Goal: Task Accomplishment & Management: Use online tool/utility

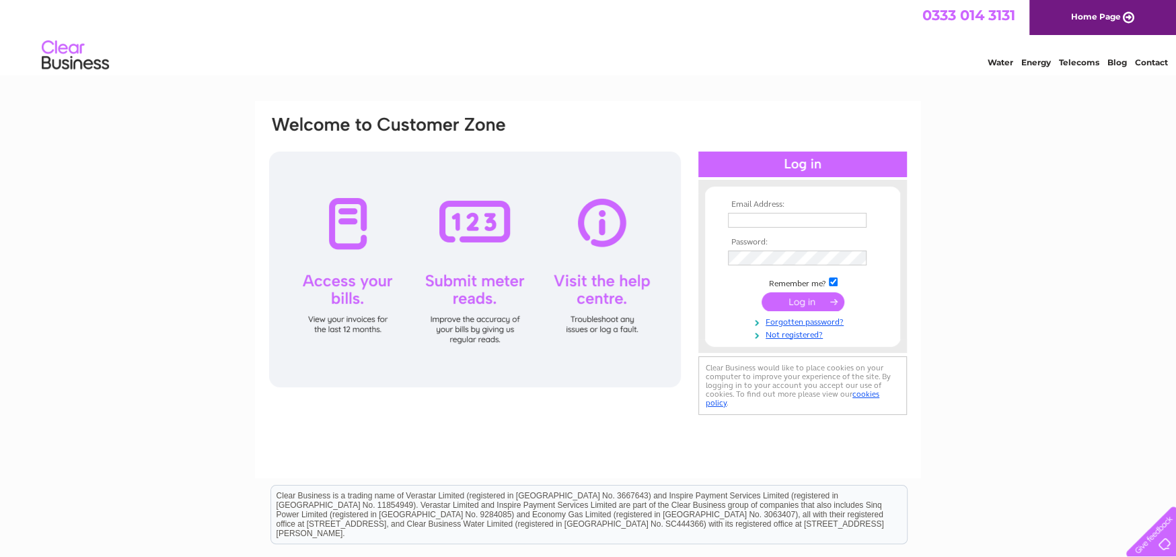
type input "Louise@waterwiseutilities.co.uk"
click at [815, 302] on input "submit" at bounding box center [803, 301] width 83 height 19
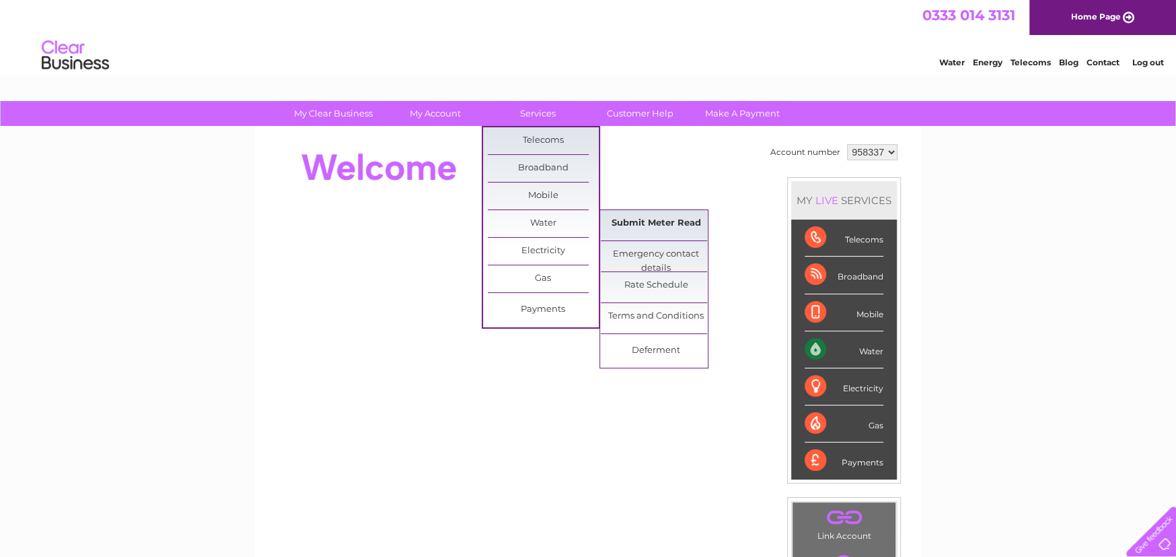
click at [636, 223] on link "Submit Meter Read" at bounding box center [656, 223] width 111 height 27
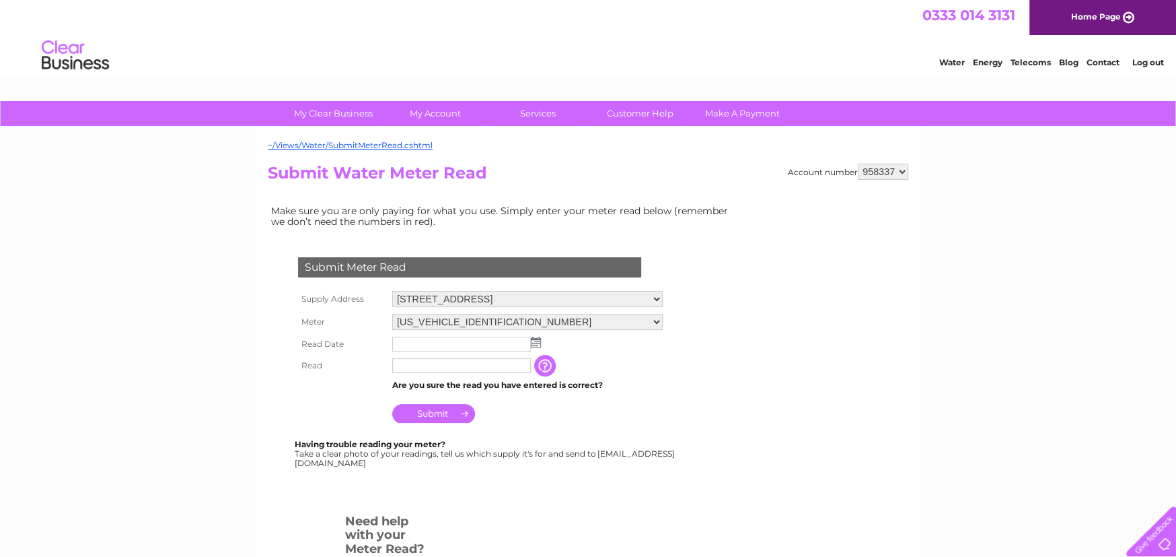
scroll to position [67, 0]
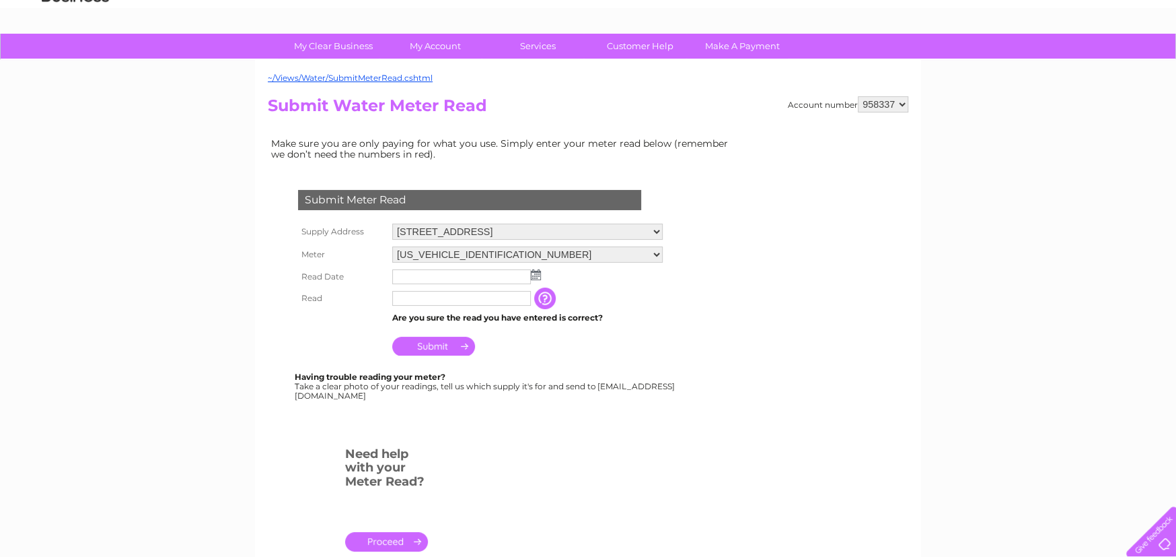
click at [536, 273] on img at bounding box center [536, 274] width 10 height 11
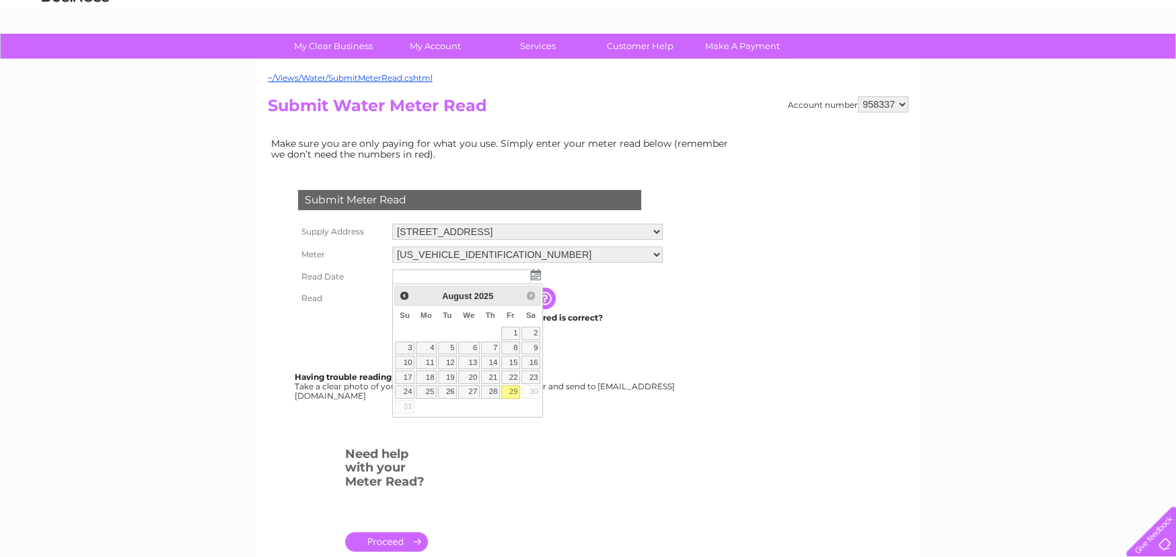
click at [509, 391] on link "29" at bounding box center [510, 391] width 19 height 13
type input "2025/08/29"
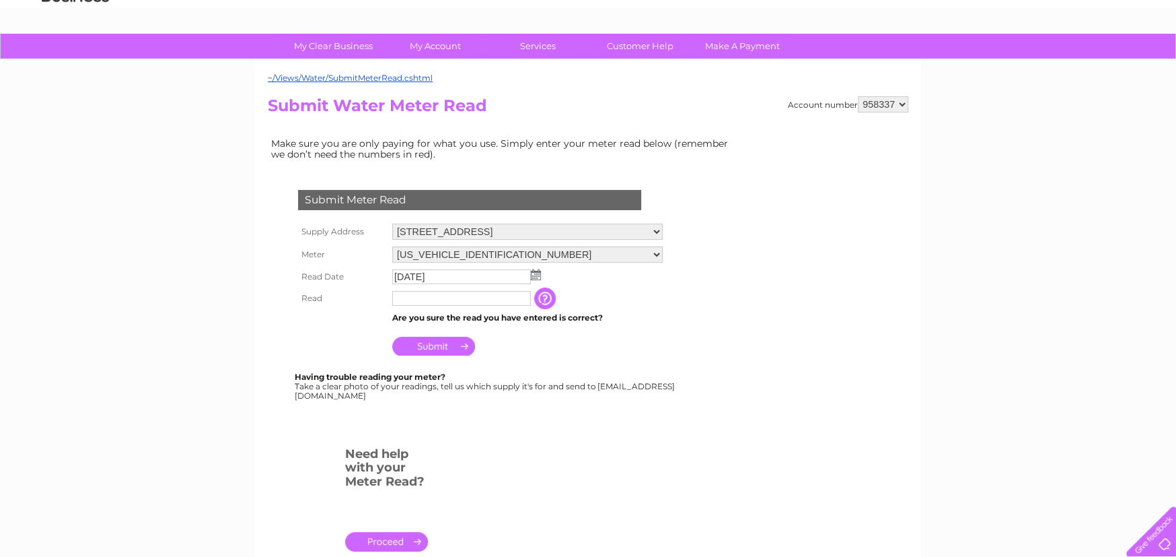
click at [437, 292] on input "text" at bounding box center [461, 298] width 139 height 15
type input "0100"
click at [450, 347] on input "Submit" at bounding box center [433, 347] width 83 height 19
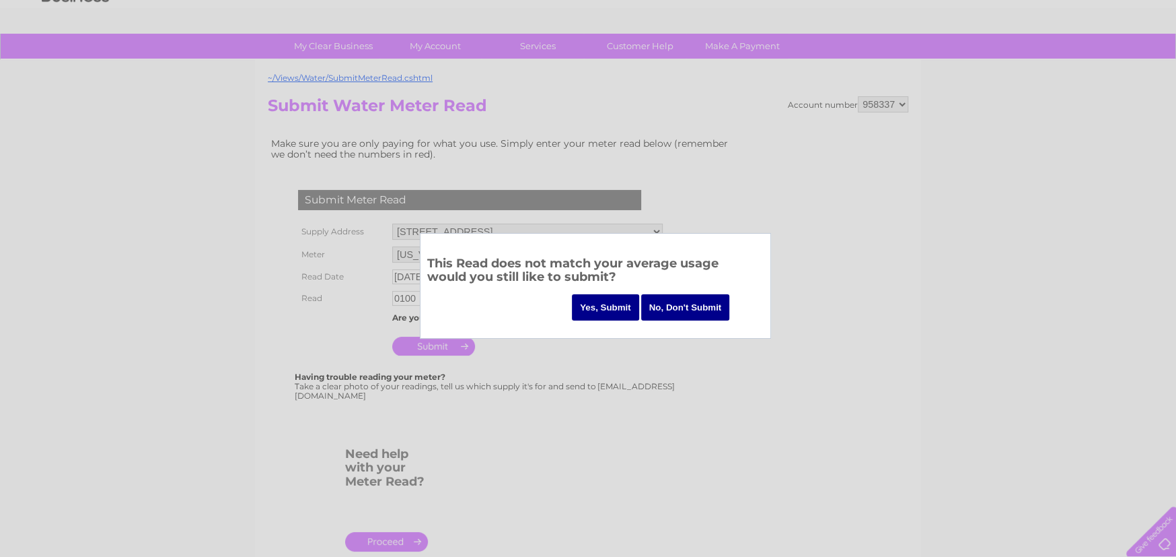
click at [546, 407] on div at bounding box center [588, 278] width 1176 height 557
click at [686, 312] on input "No, Don't Submit" at bounding box center [685, 307] width 89 height 26
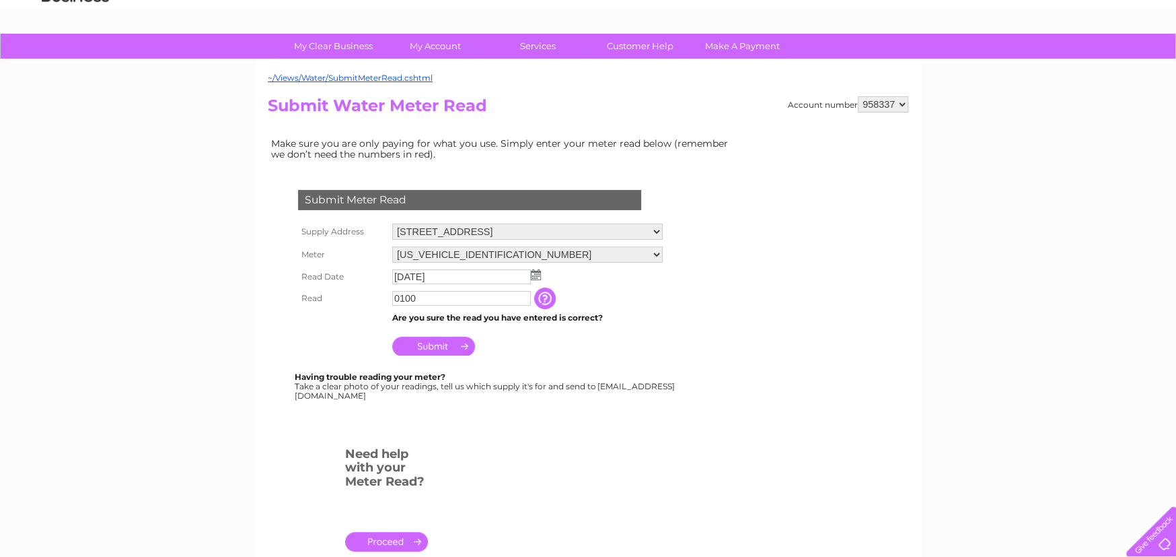
click at [441, 345] on input "Submit" at bounding box center [433, 345] width 83 height 19
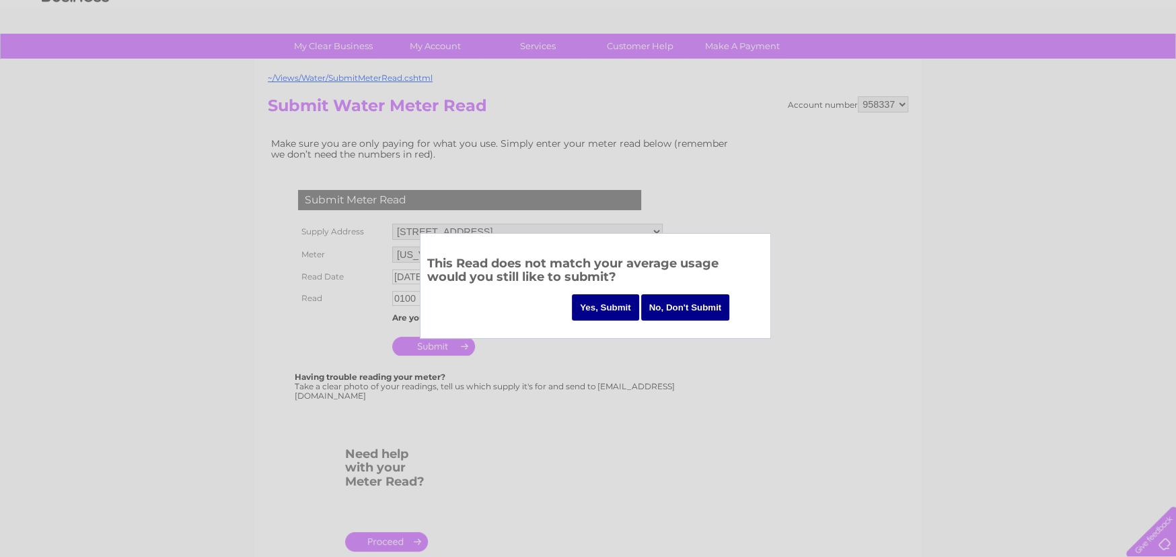
click at [580, 313] on input "Yes, Submit" at bounding box center [605, 307] width 67 height 26
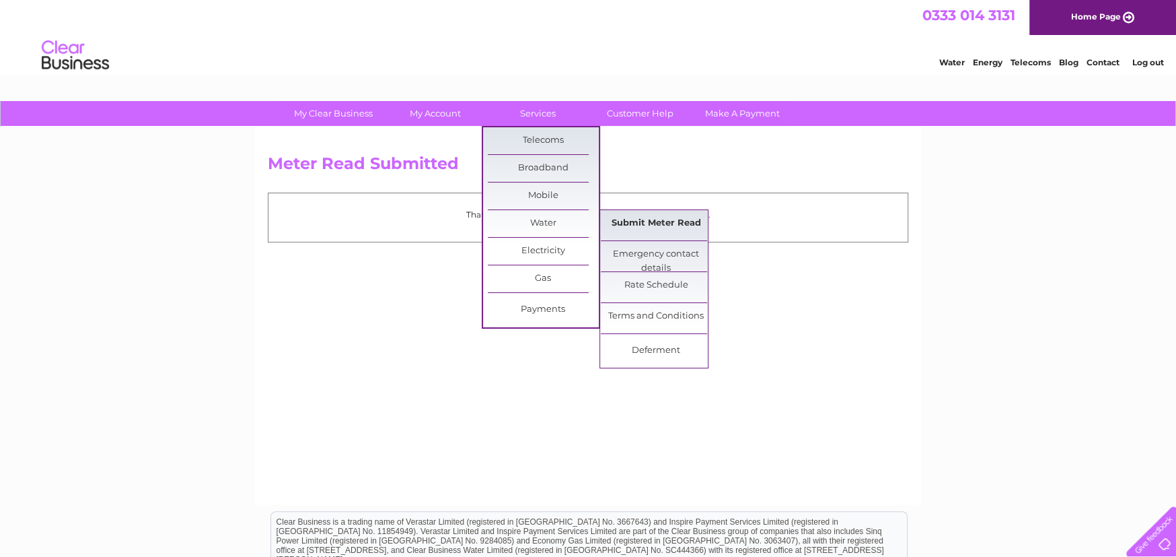
click at [629, 223] on link "Submit Meter Read" at bounding box center [656, 223] width 111 height 27
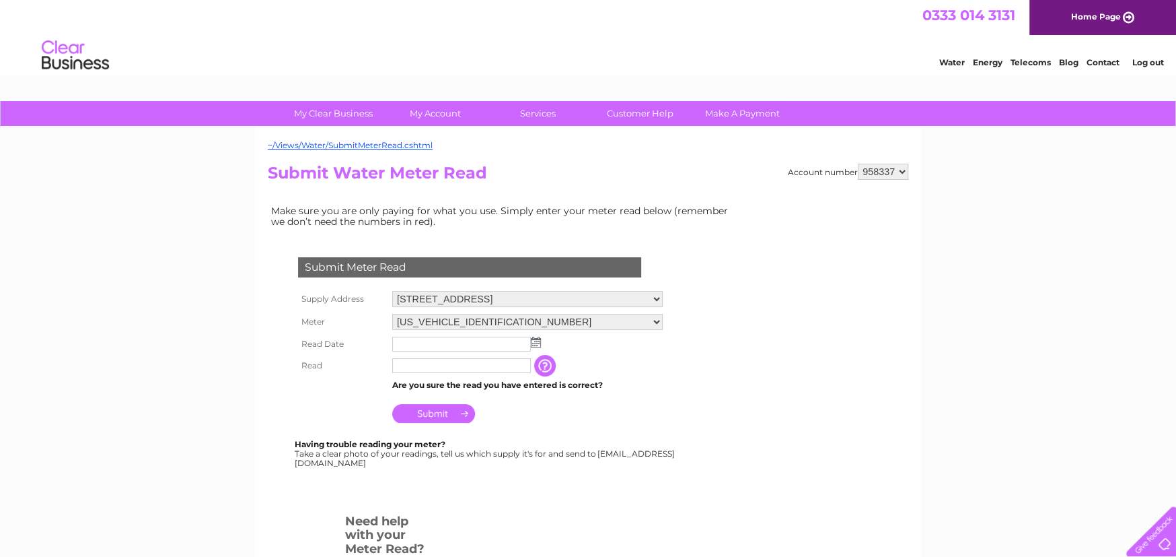
click at [559, 313] on td "06ELSTER08A084477 06ELSTER08A084478" at bounding box center [527, 321] width 277 height 23
click at [557, 317] on select "06ELSTER08A084477 06ELSTER08A084478" at bounding box center [527, 322] width 271 height 16
select select "248630"
click at [392, 314] on select "06ELSTER08A084477 06ELSTER08A084478" at bounding box center [527, 322] width 271 height 17
click at [458, 345] on input "text" at bounding box center [461, 345] width 139 height 15
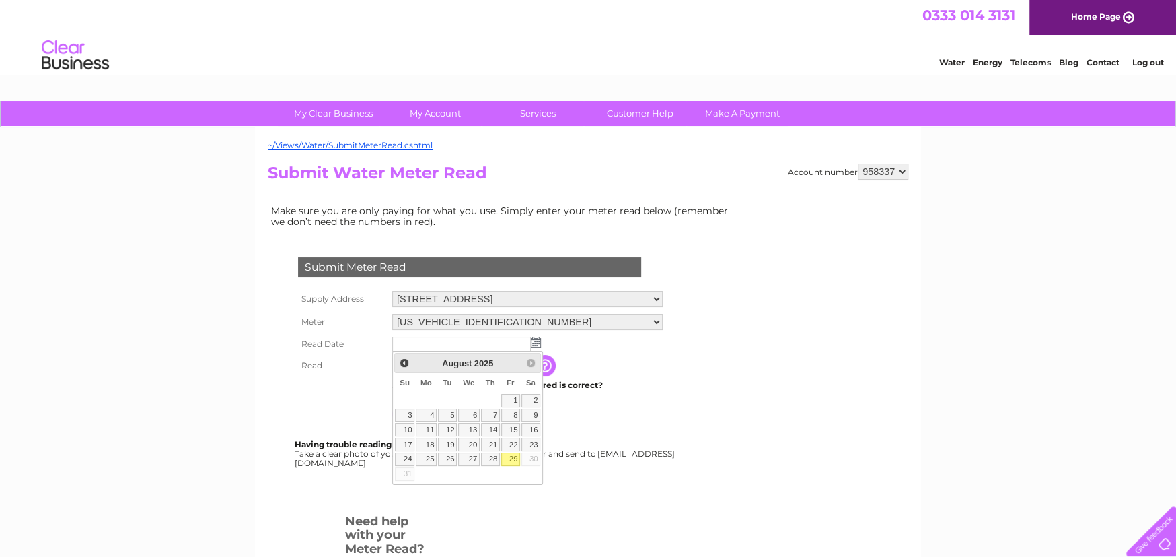
click at [508, 456] on link "29" at bounding box center [510, 458] width 19 height 13
type input "2025/08/29"
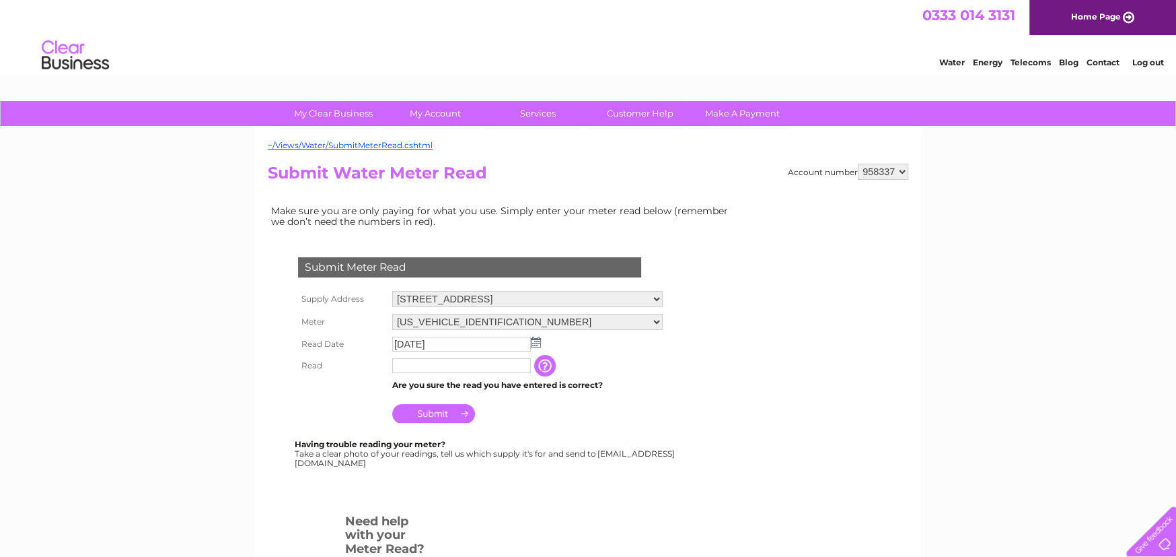
click at [433, 370] on input "text" at bounding box center [461, 365] width 139 height 15
type input "1028"
click at [428, 411] on input "Submit" at bounding box center [433, 413] width 83 height 19
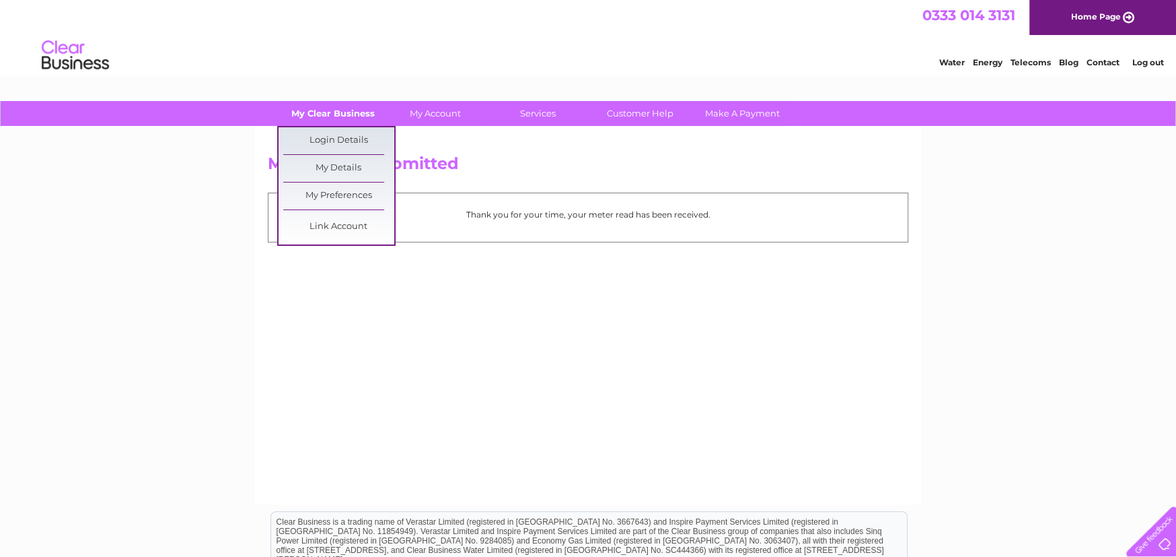
click at [357, 112] on link "My Clear Business" at bounding box center [333, 113] width 111 height 25
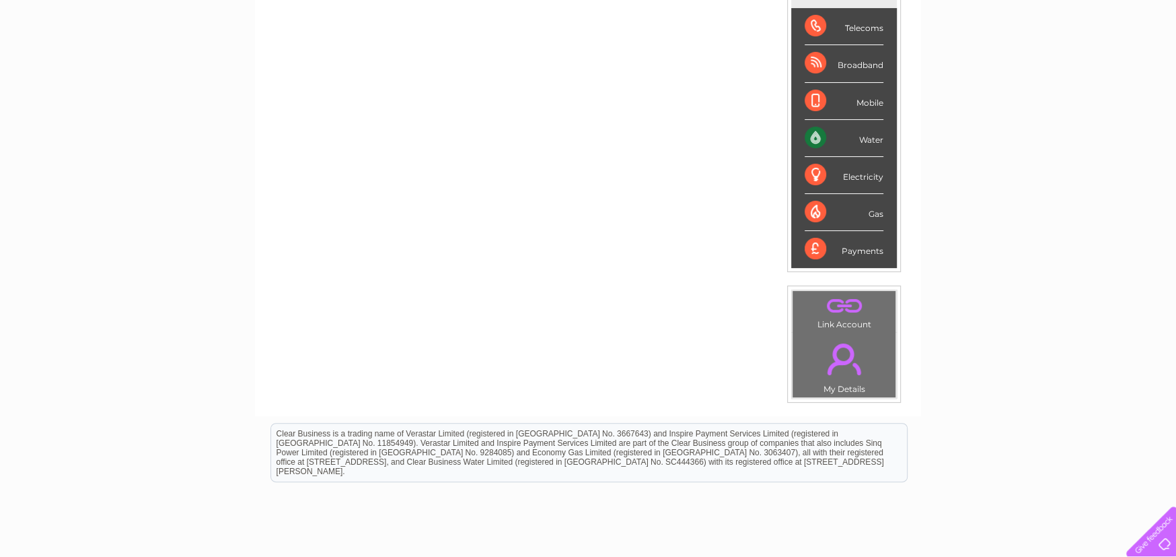
scroll to position [40, 0]
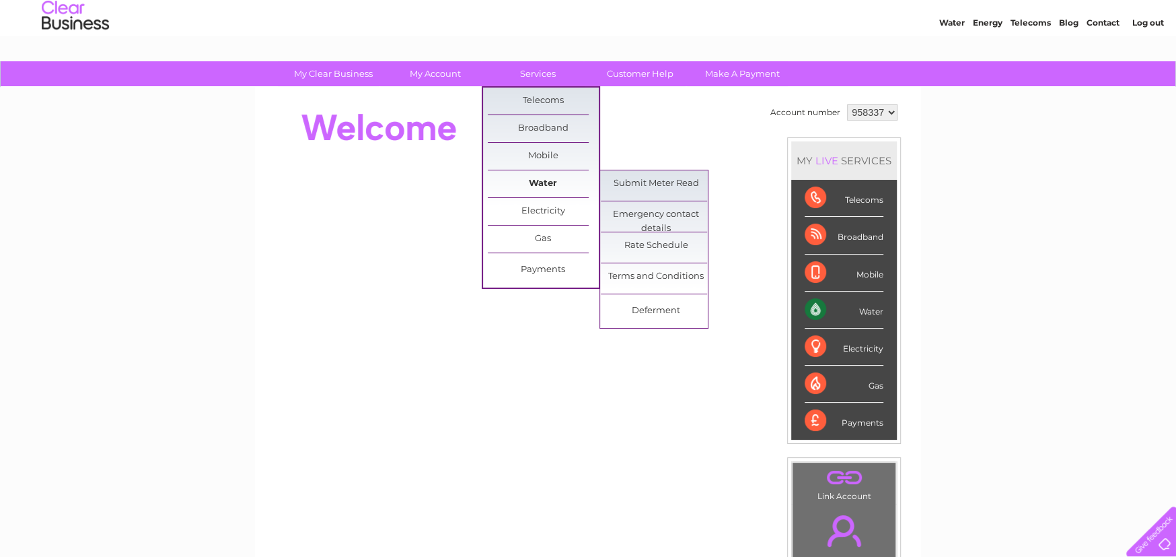
click at [530, 180] on link "Water" at bounding box center [543, 183] width 111 height 27
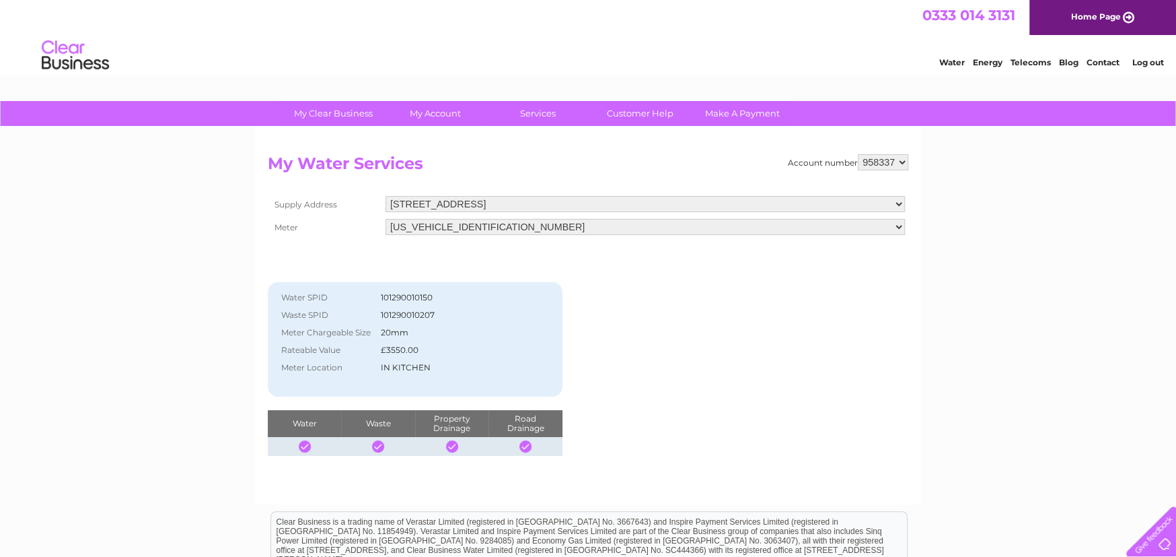
click at [571, 221] on select "06ELSTER08A084477 06ELSTER08A084478" at bounding box center [646, 227] width 520 height 16
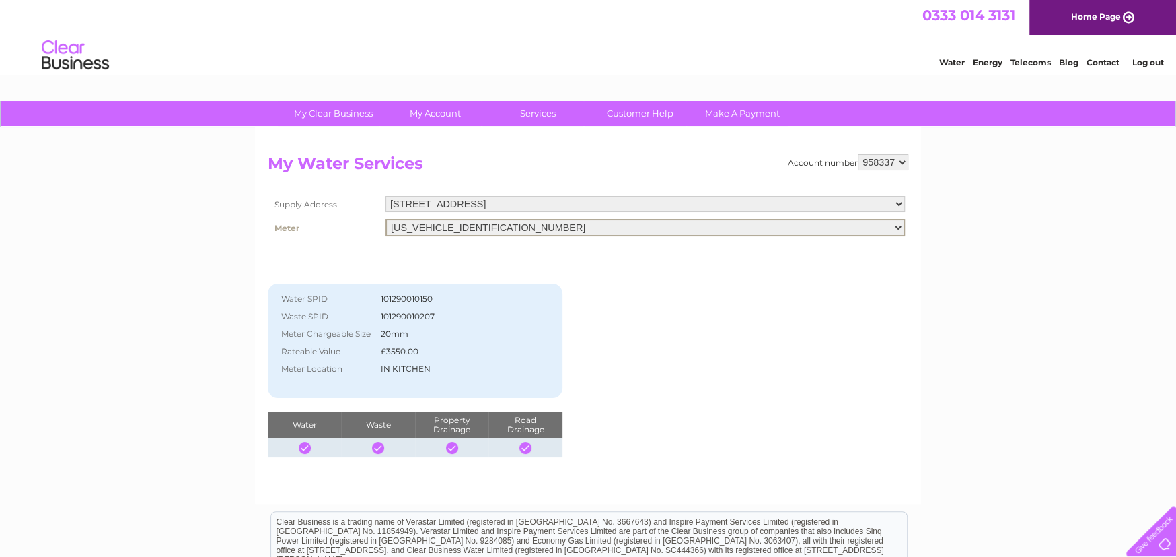
select select "248630"
click at [386, 219] on select "06ELSTER08A084477 06ELSTER08A084478" at bounding box center [646, 227] width 520 height 17
click at [579, 207] on select "[STREET_ADDRESS]" at bounding box center [646, 204] width 520 height 17
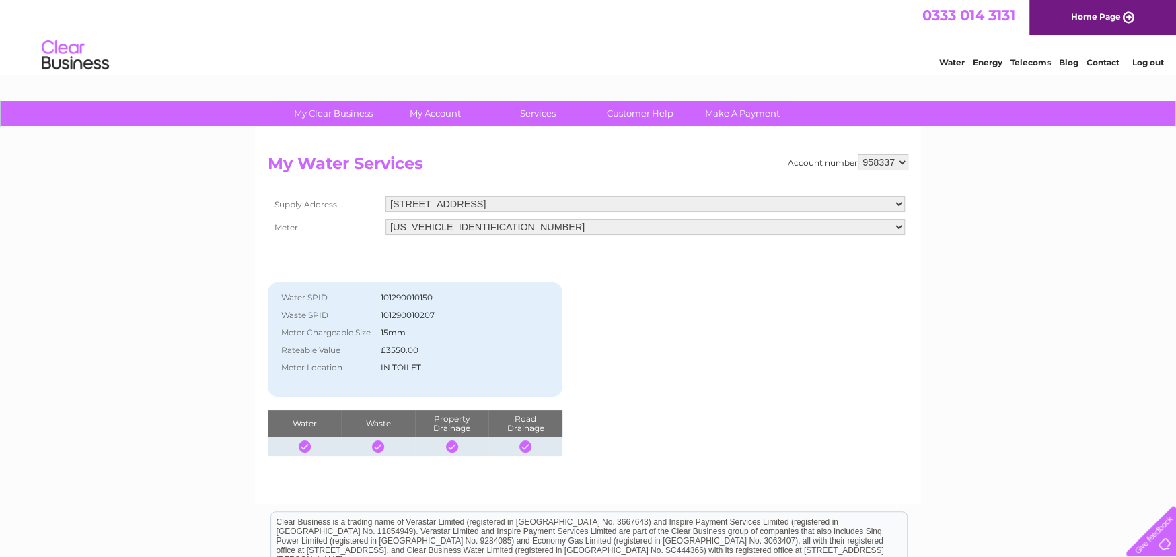
click at [883, 160] on select "958337" at bounding box center [883, 162] width 50 height 16
click at [845, 127] on div "Account number 958337 My Water Services Supply Address [STREET_ADDRESS] Meter […" at bounding box center [588, 315] width 666 height 377
